Goal: Book appointment/travel/reservation

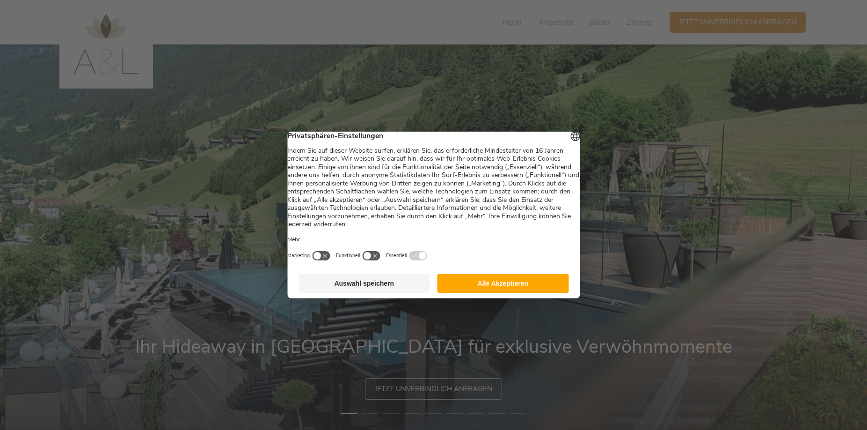
click at [508, 293] on button "Alle Akzeptieren" at bounding box center [504, 283] width 132 height 19
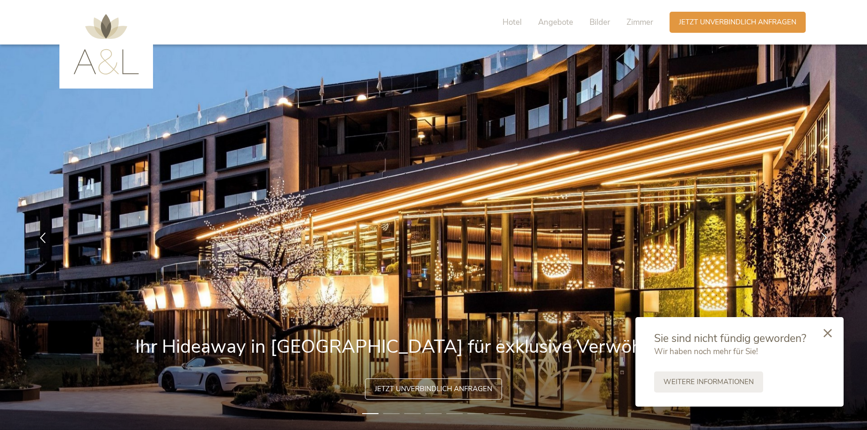
drag, startPoint x: 829, startPoint y: 331, endPoint x: 807, endPoint y: 148, distance: 183.9
click at [829, 325] on div at bounding box center [828, 333] width 32 height 33
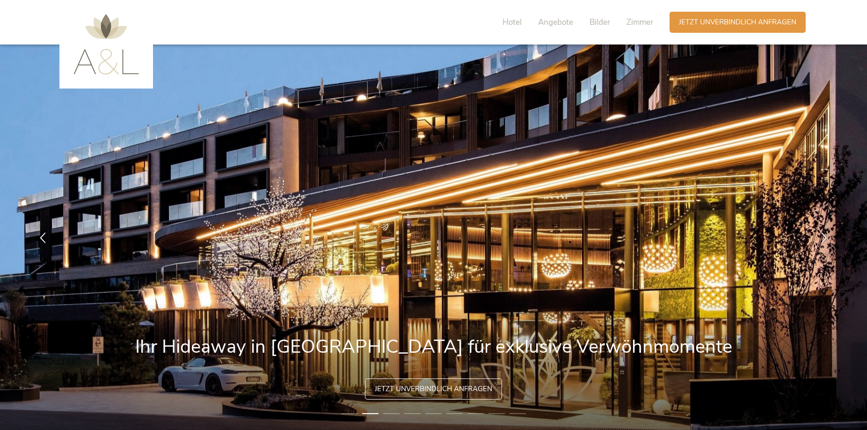
drag, startPoint x: 768, startPoint y: 26, endPoint x: 774, endPoint y: 35, distance: 11.0
click at [768, 25] on span "Jetzt unverbindlich anfragen" at bounding box center [737, 22] width 117 height 10
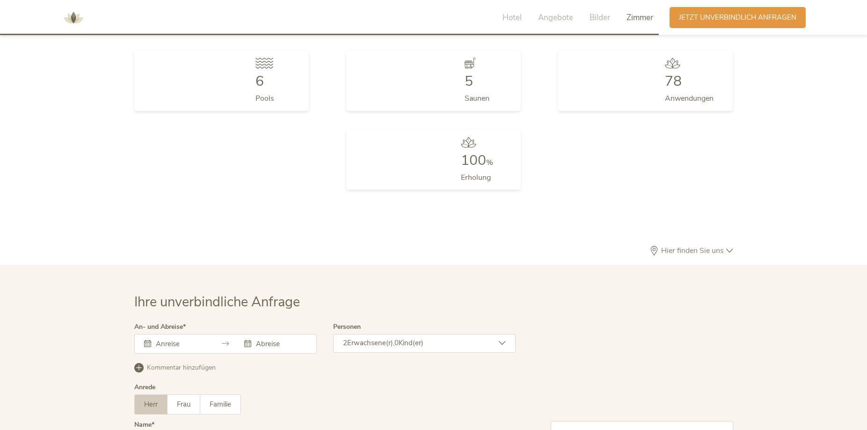
scroll to position [2802, 0]
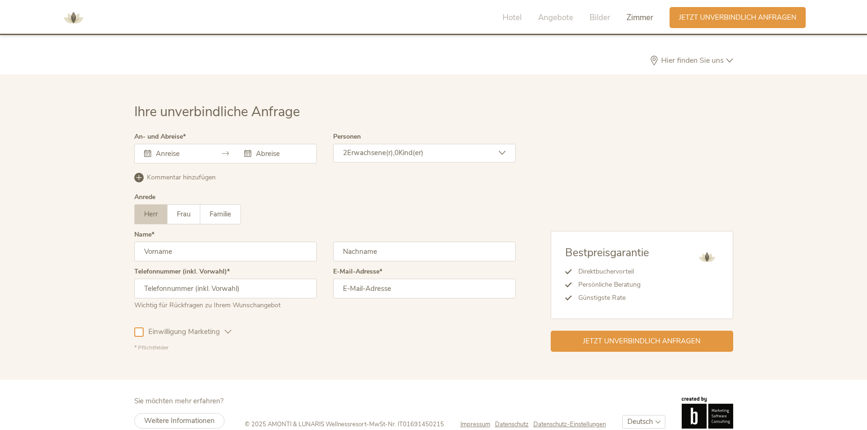
click at [199, 149] on input "text" at bounding box center [180, 153] width 53 height 9
click at [553, 174] on div "Bestpreisgarantie Direktbuchervorteil Persönliche Beratung Günstigste Rate Jetz…" at bounding box center [625, 242] width 218 height 218
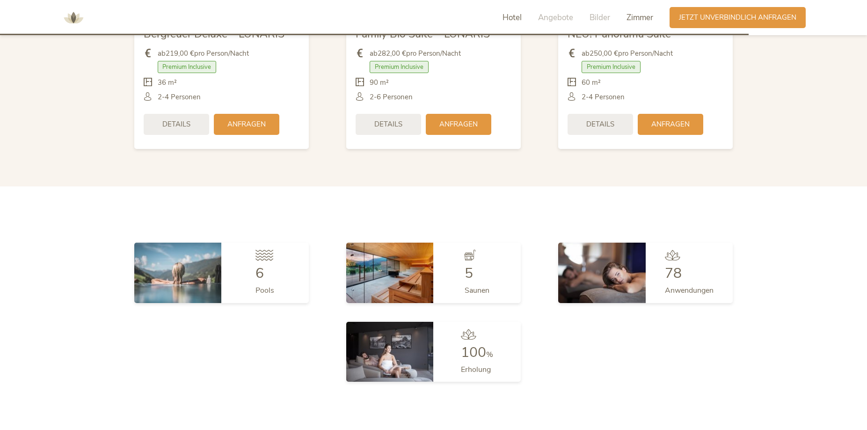
click at [513, 18] on span "Hotel" at bounding box center [512, 17] width 19 height 11
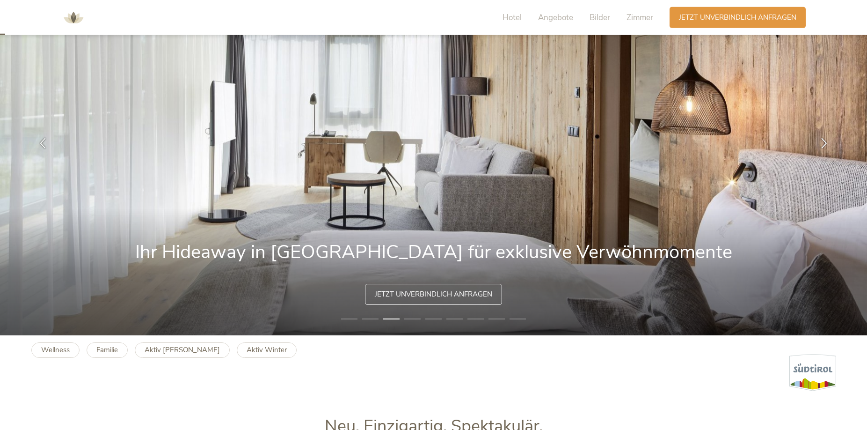
scroll to position [0, 0]
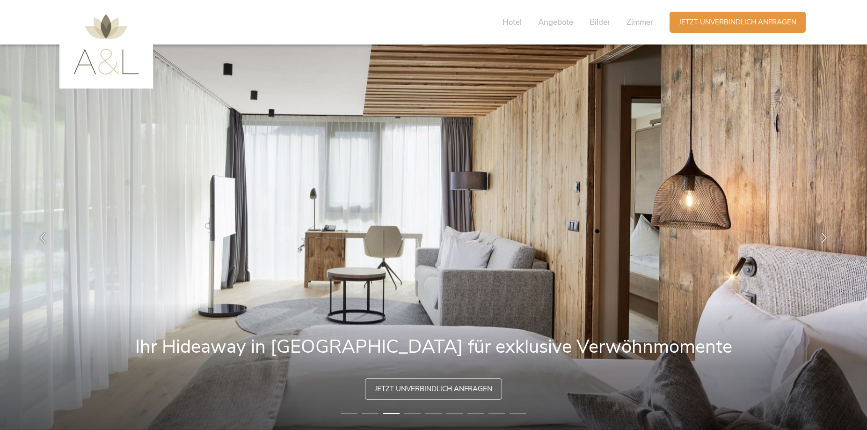
click at [104, 70] on img at bounding box center [106, 44] width 66 height 60
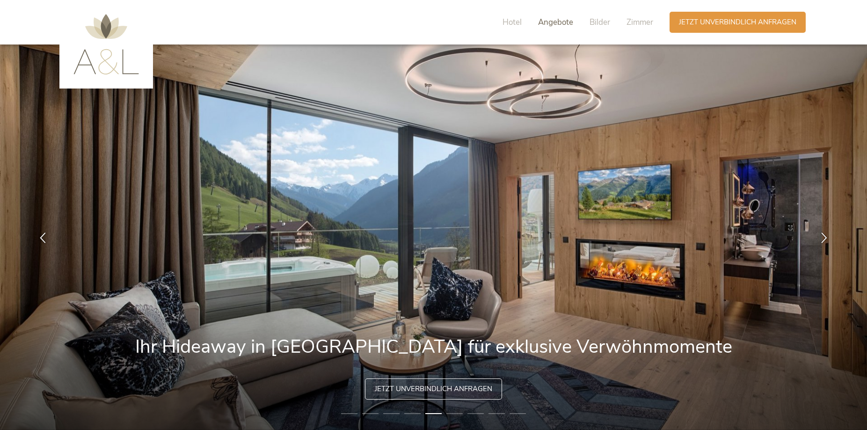
click at [551, 20] on span "Angebote" at bounding box center [555, 22] width 35 height 11
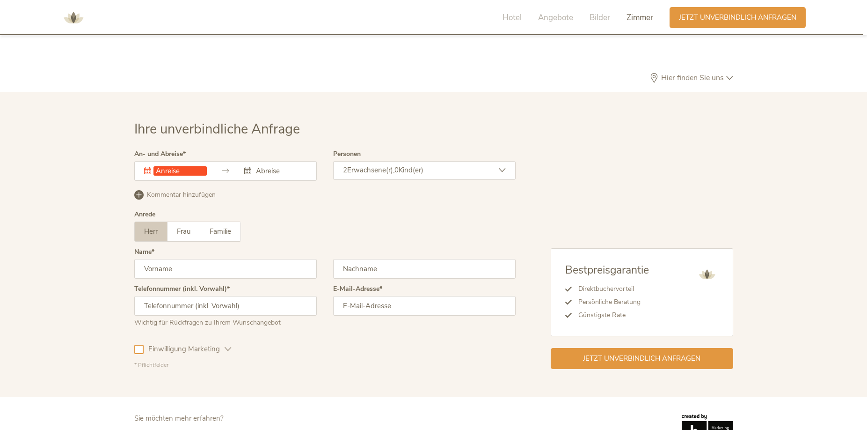
scroll to position [2802, 0]
